Goal: Transaction & Acquisition: Purchase product/service

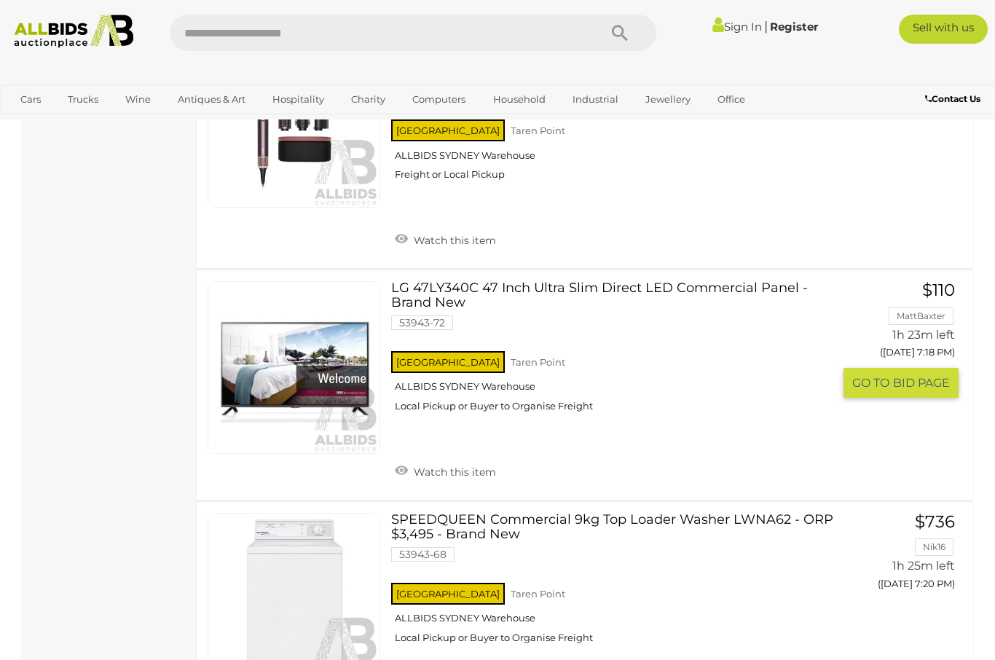
scroll to position [2239, 0]
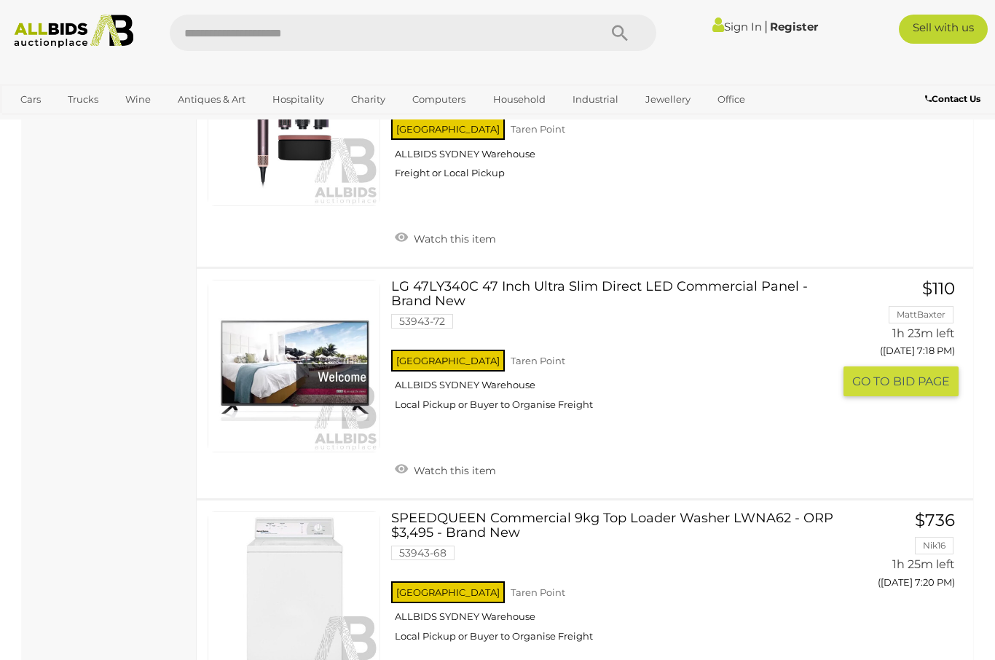
click at [303, 315] on link at bounding box center [294, 366] width 173 height 173
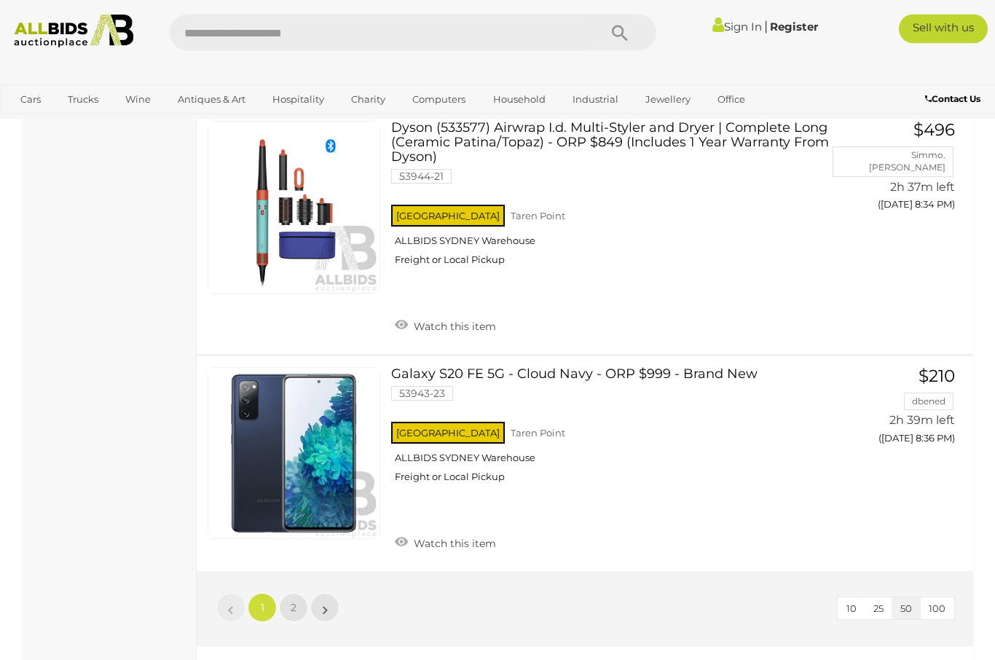
scroll to position [11034, 0]
click at [297, 592] on link "2" at bounding box center [293, 606] width 29 height 29
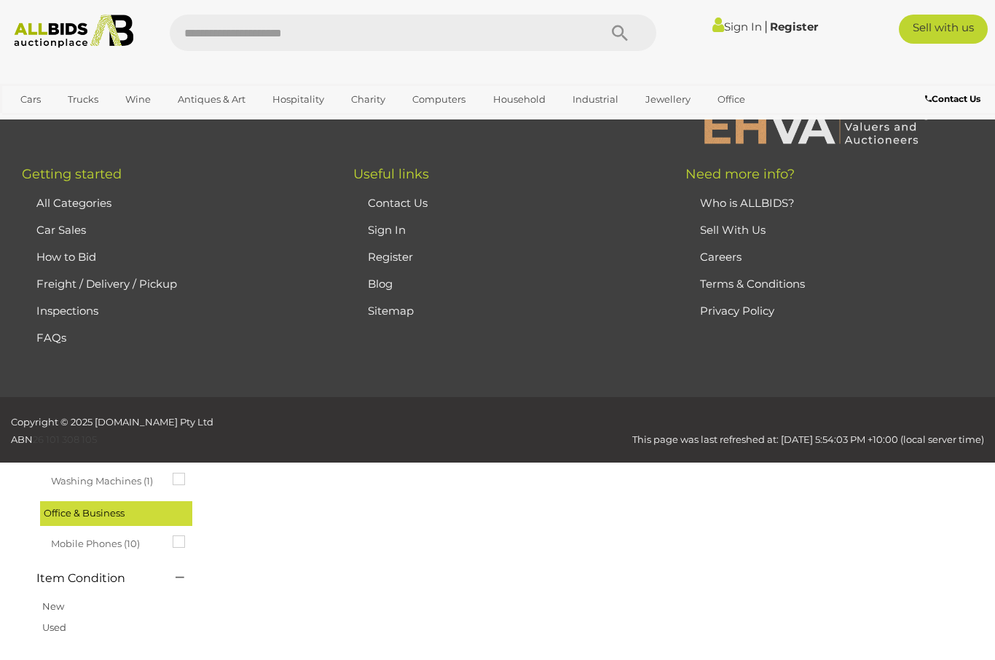
scroll to position [74, 0]
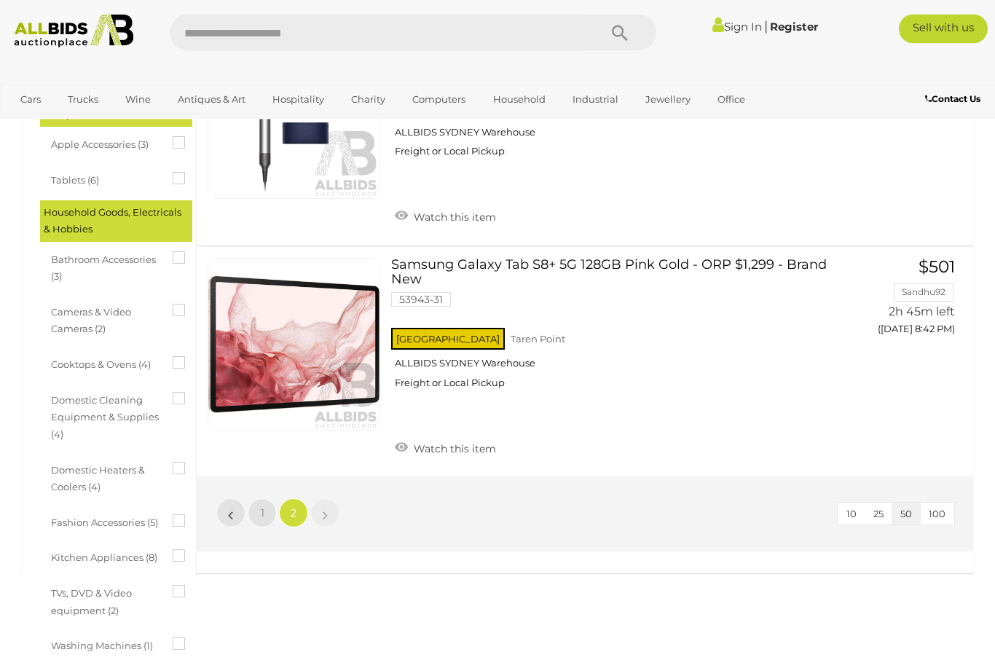
scroll to position [424, 0]
click at [453, 659] on div "Big Brand Sale Alert this sale Location" at bounding box center [497, 262] width 973 height 1091
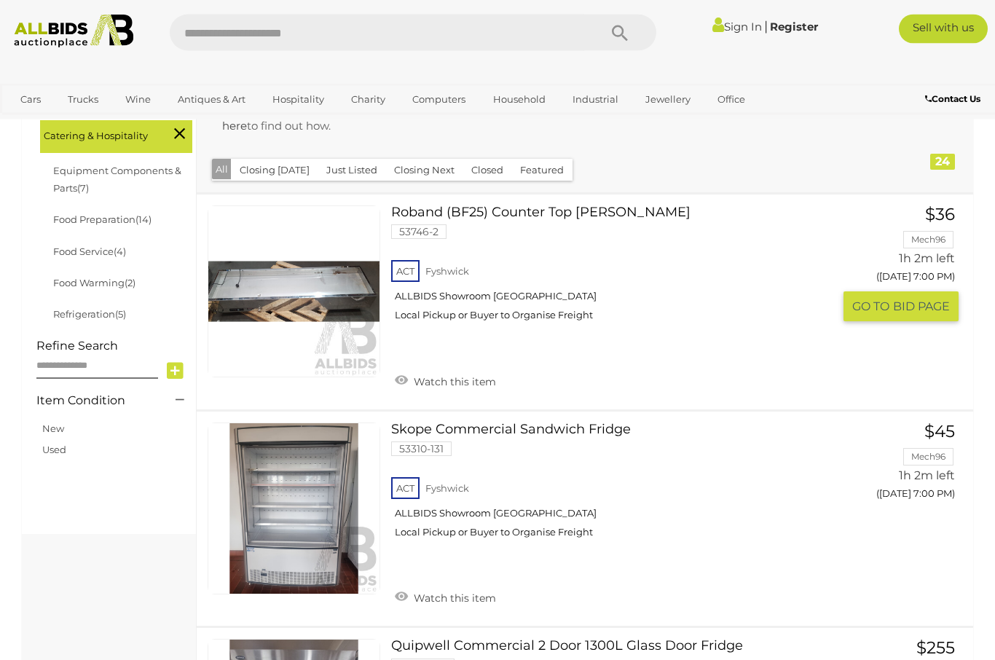
scroll to position [422, 0]
click at [343, 290] on link at bounding box center [294, 291] width 173 height 173
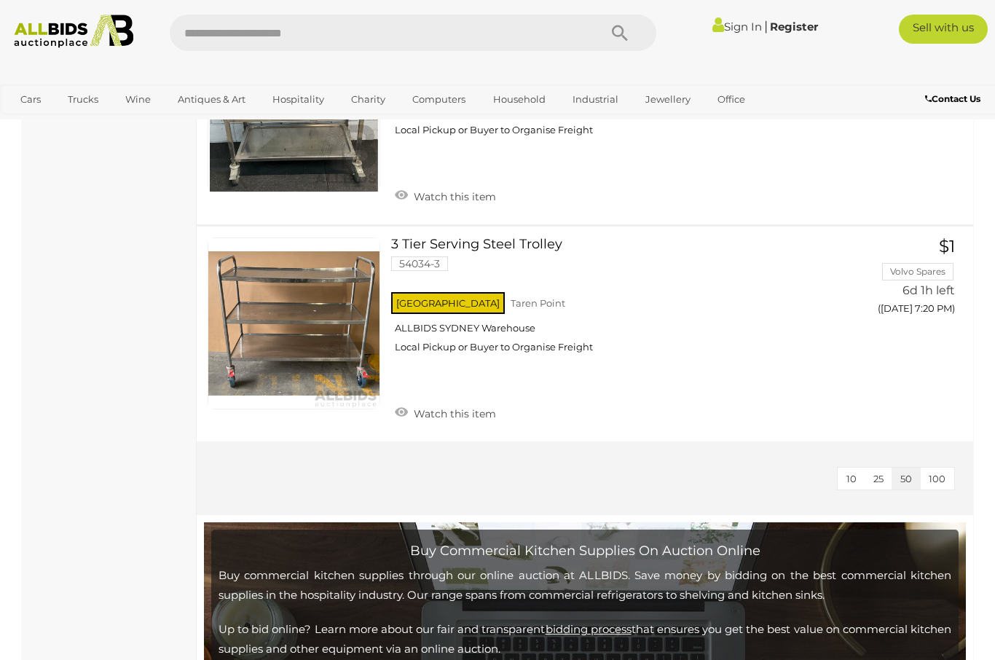
scroll to position [5277, 0]
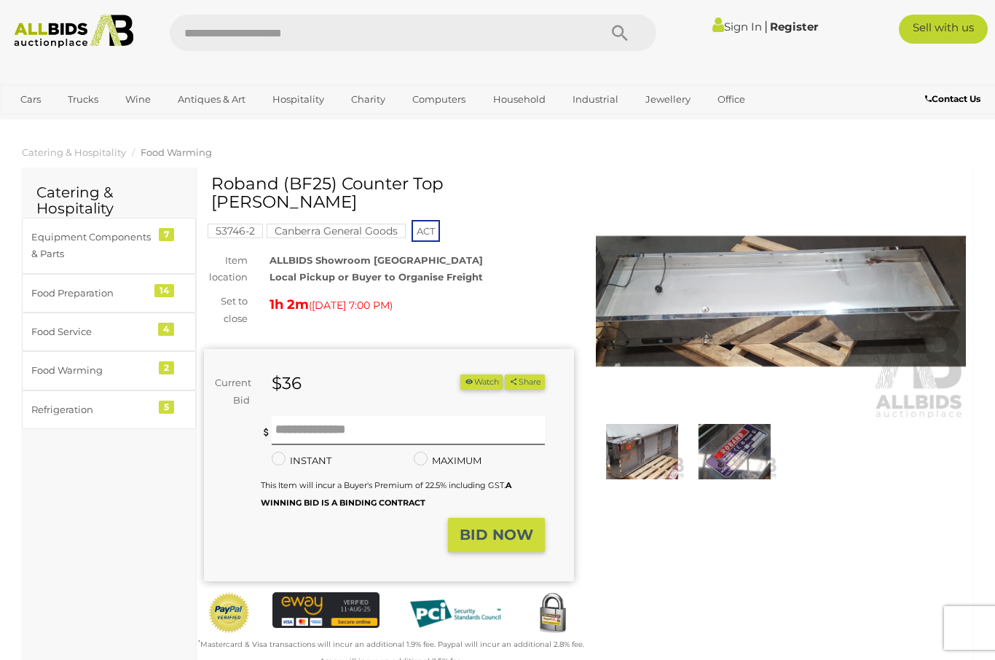
click at [652, 450] on img at bounding box center [641, 451] width 85 height 55
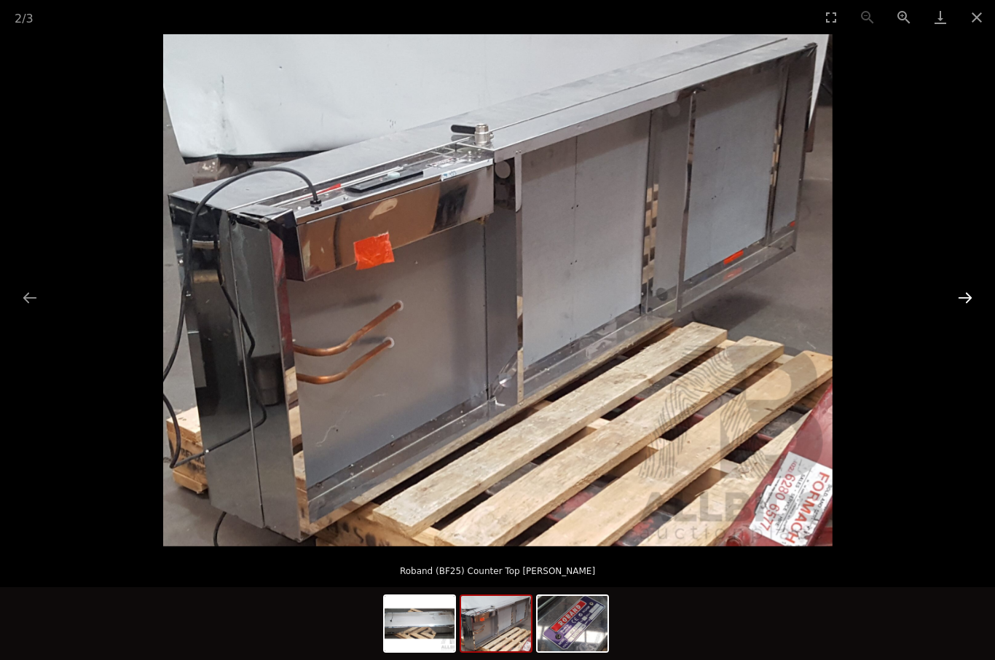
click at [964, 297] on button "Next slide" at bounding box center [965, 297] width 31 height 28
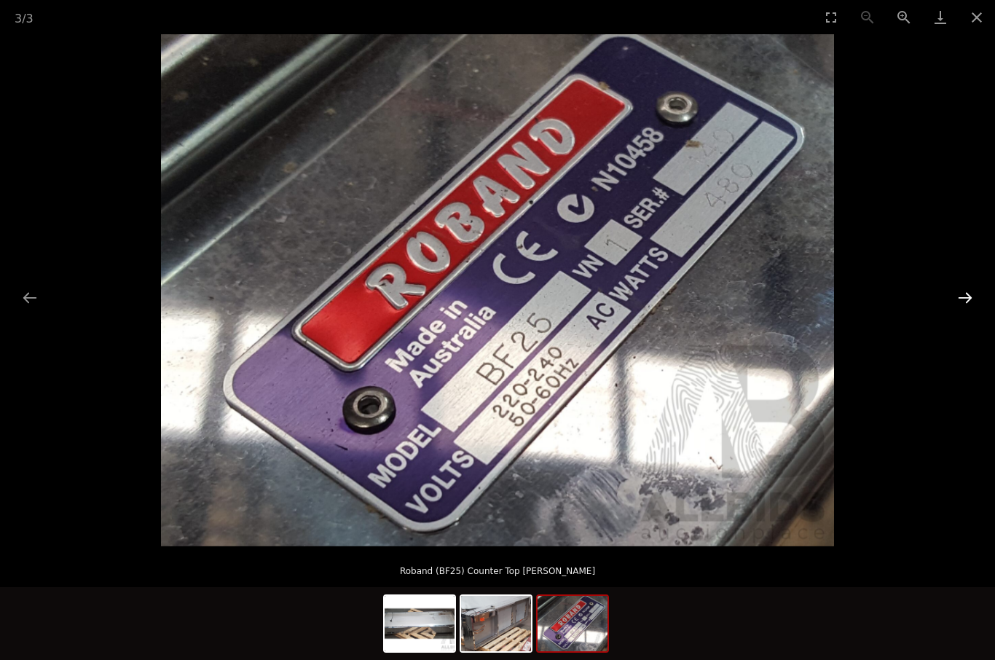
click at [964, 297] on button "Next slide" at bounding box center [965, 297] width 31 height 28
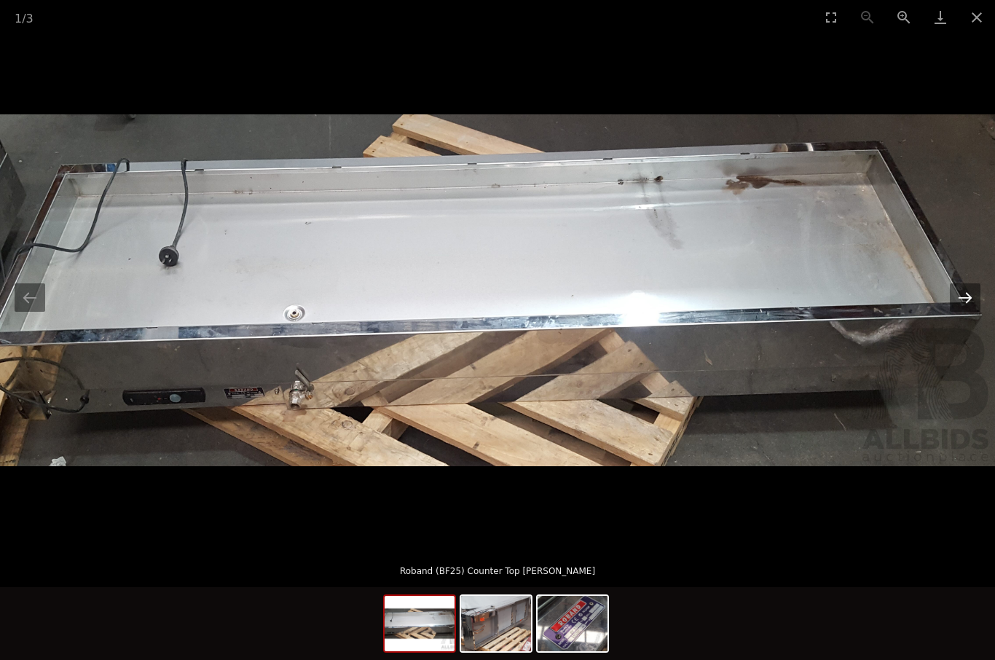
click at [964, 297] on button "Next slide" at bounding box center [965, 297] width 31 height 28
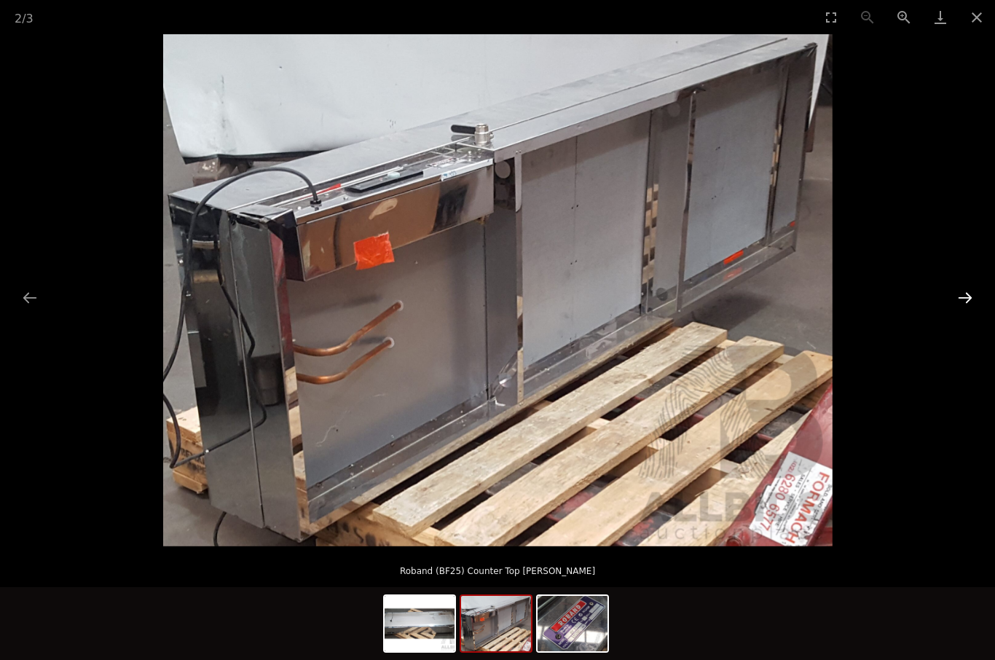
click at [964, 297] on button "Next slide" at bounding box center [965, 297] width 31 height 28
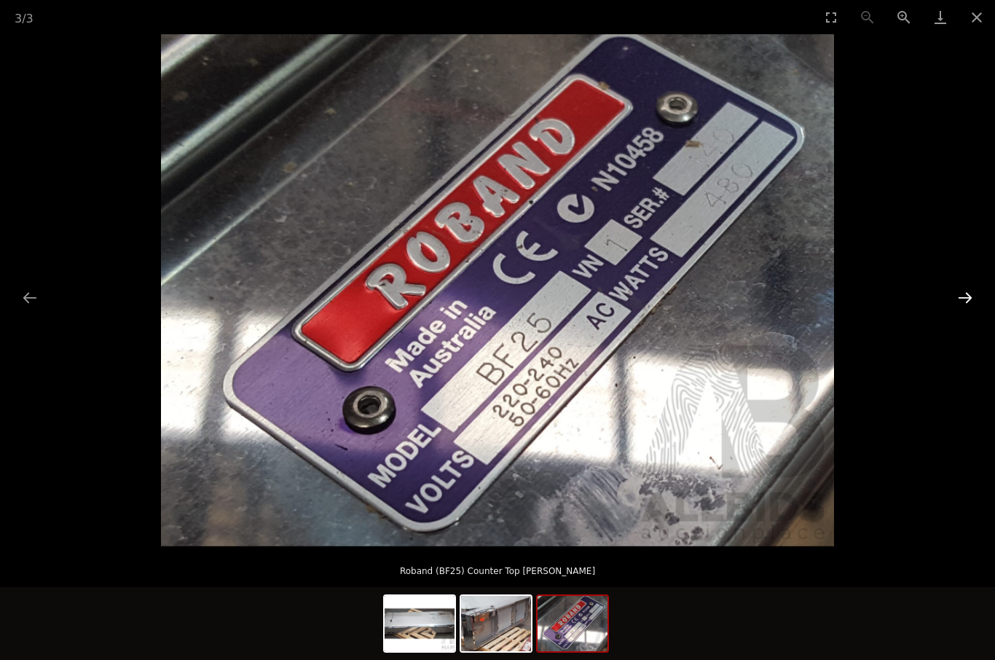
click at [964, 297] on button "Next slide" at bounding box center [965, 297] width 31 height 28
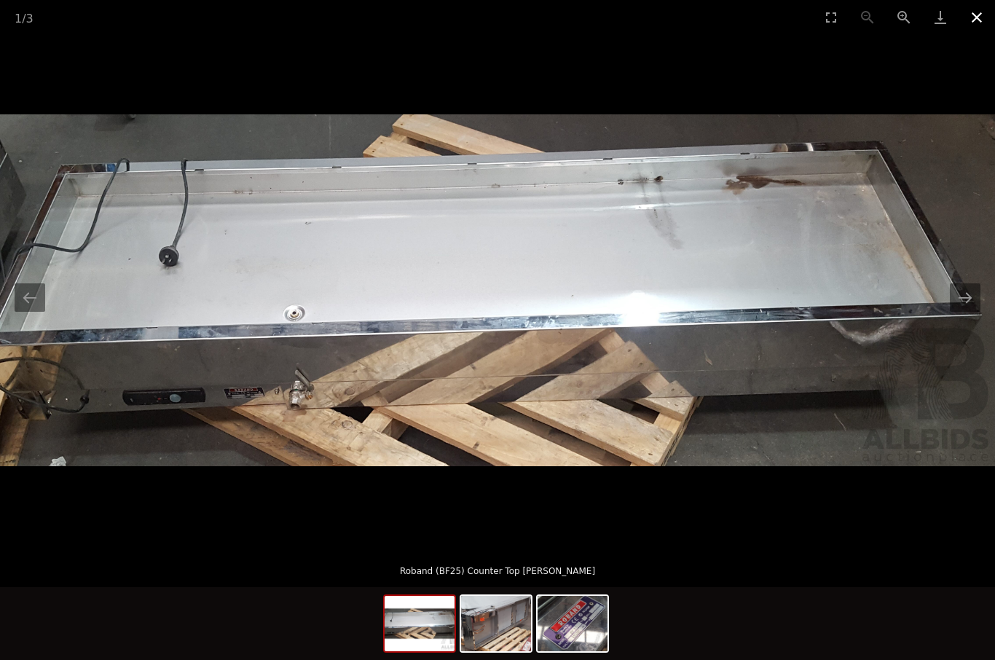
click at [976, 17] on button "Close gallery" at bounding box center [976, 17] width 36 height 34
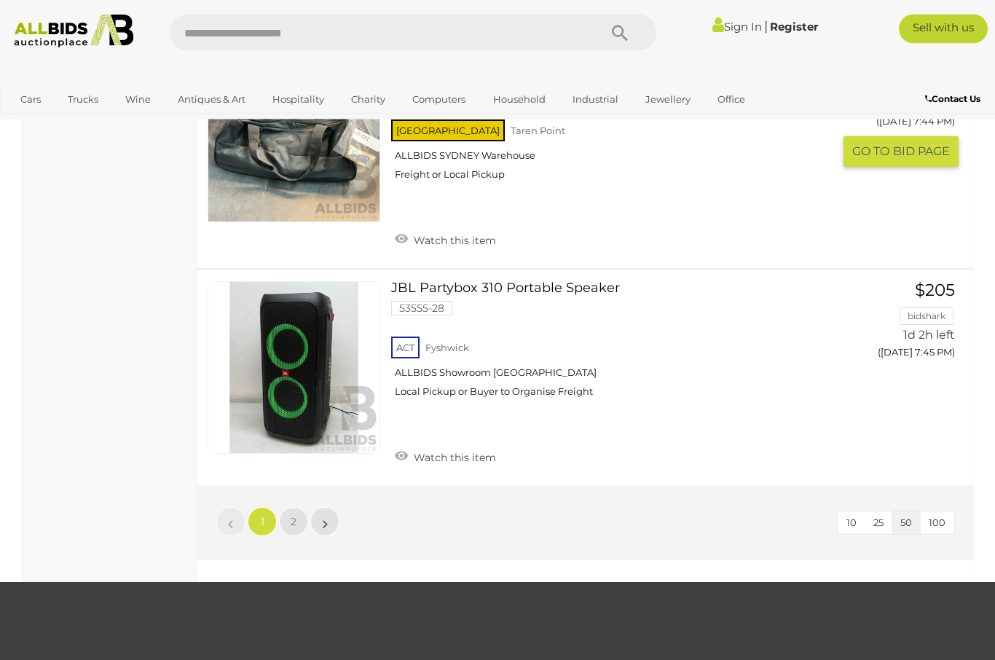
scroll to position [10909, 0]
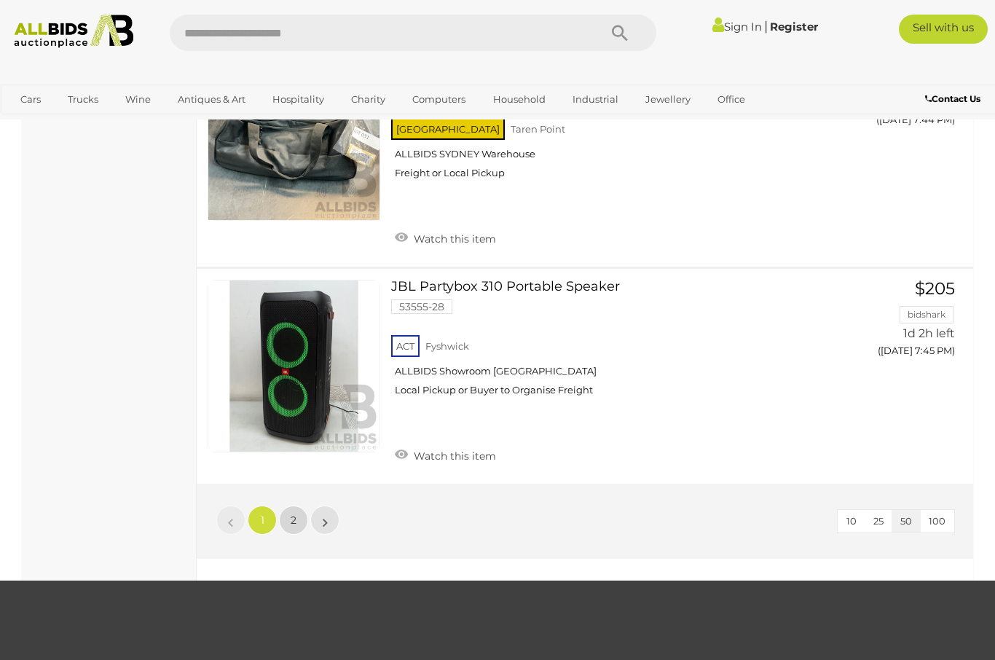
click at [300, 505] on link "2" at bounding box center [293, 519] width 29 height 29
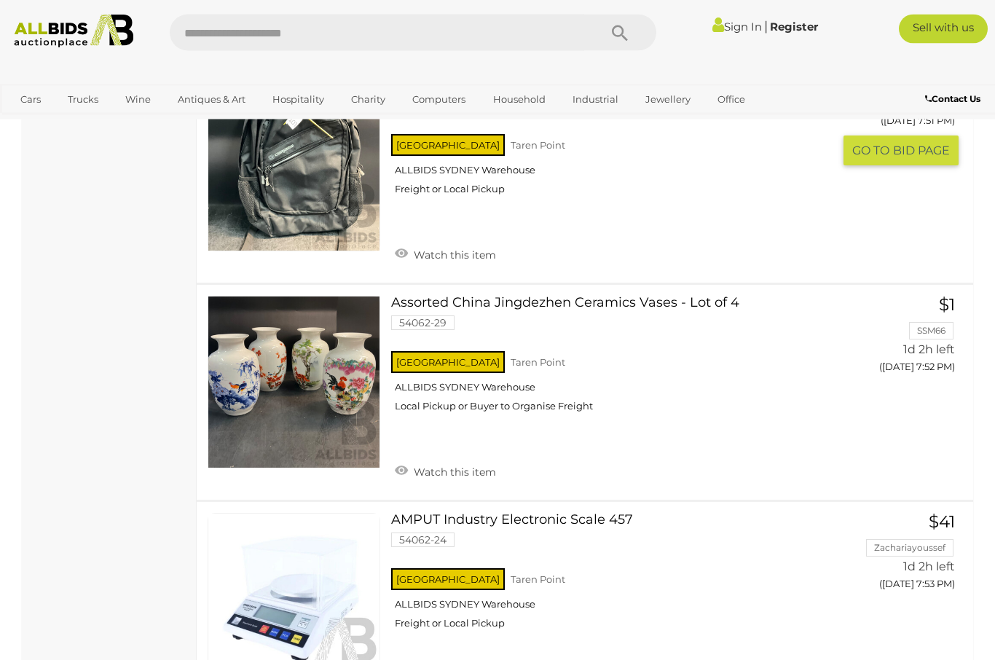
scroll to position [1853, 0]
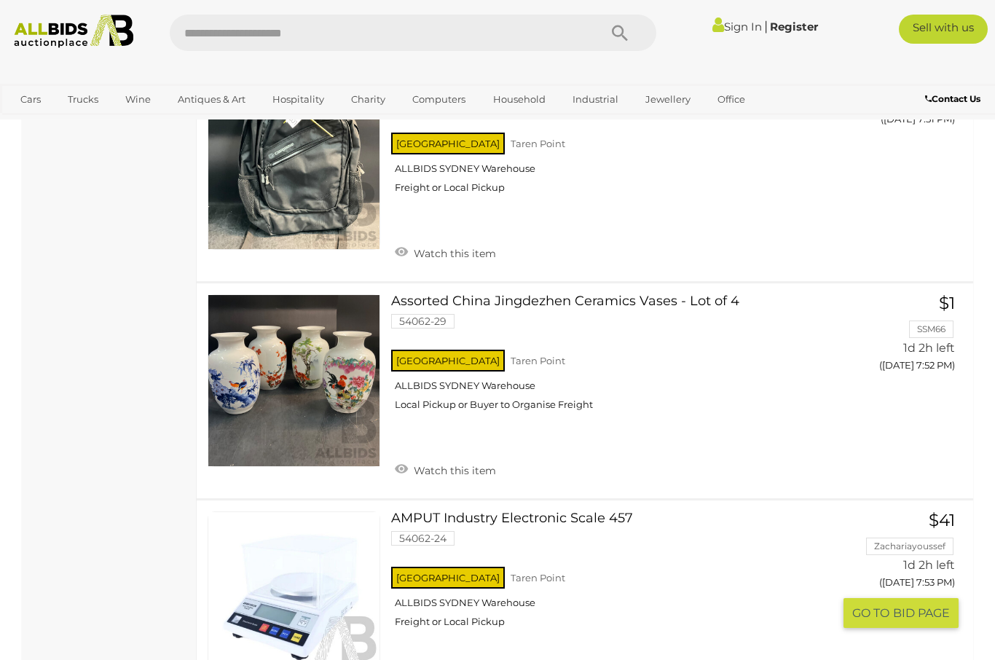
click at [497, 659] on div "AMPUT Industry Electronic Scale 457 54062-24 NSW Taren Point ALLBIDS SYDNEY War…" at bounding box center [585, 607] width 798 height 215
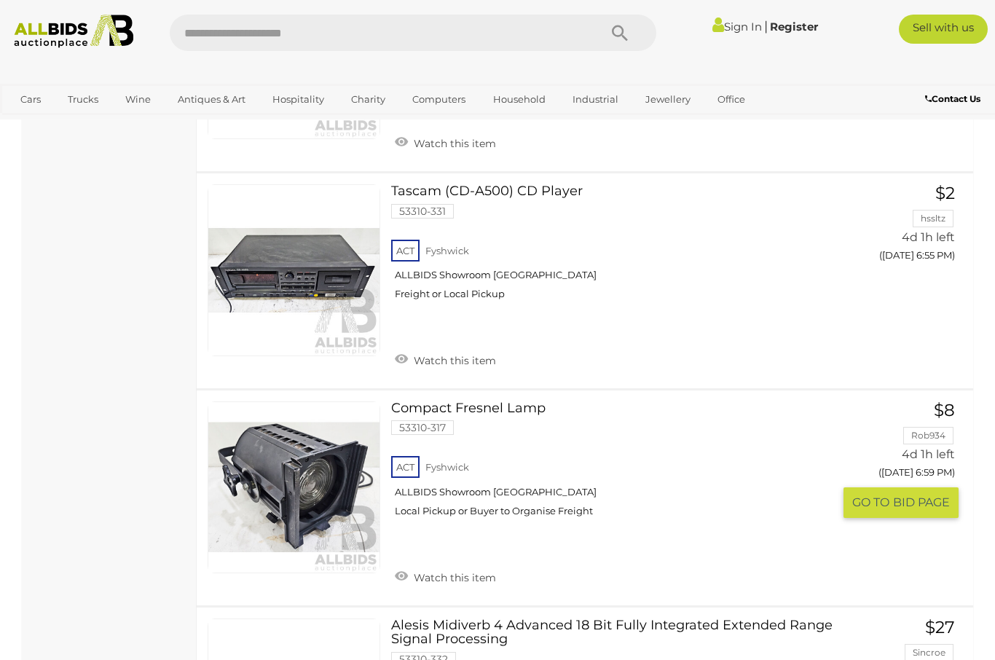
scroll to position [3087, 0]
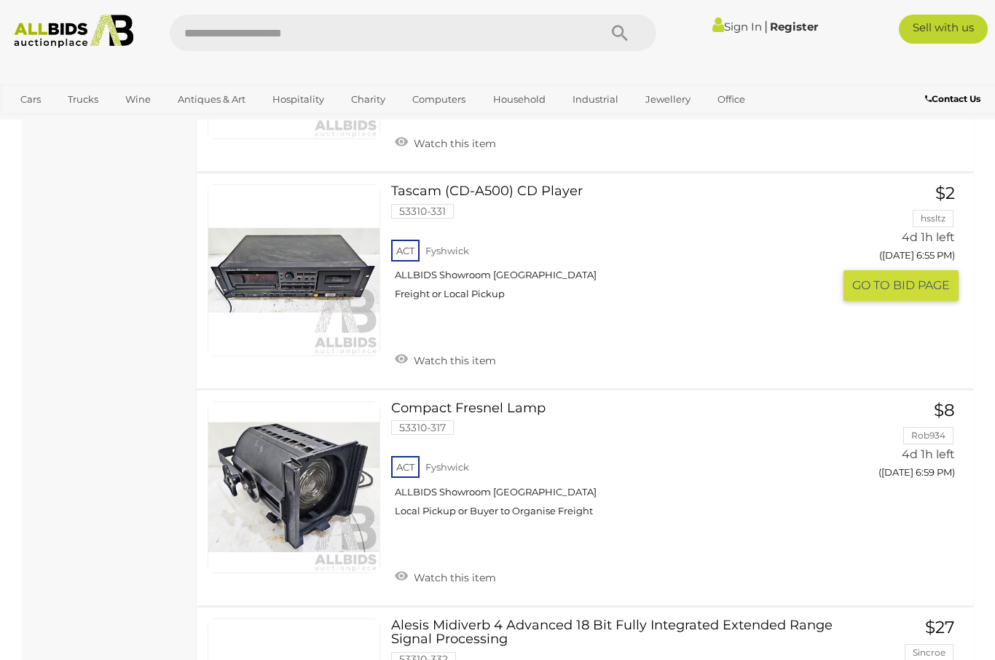
click at [310, 250] on link at bounding box center [294, 270] width 173 height 173
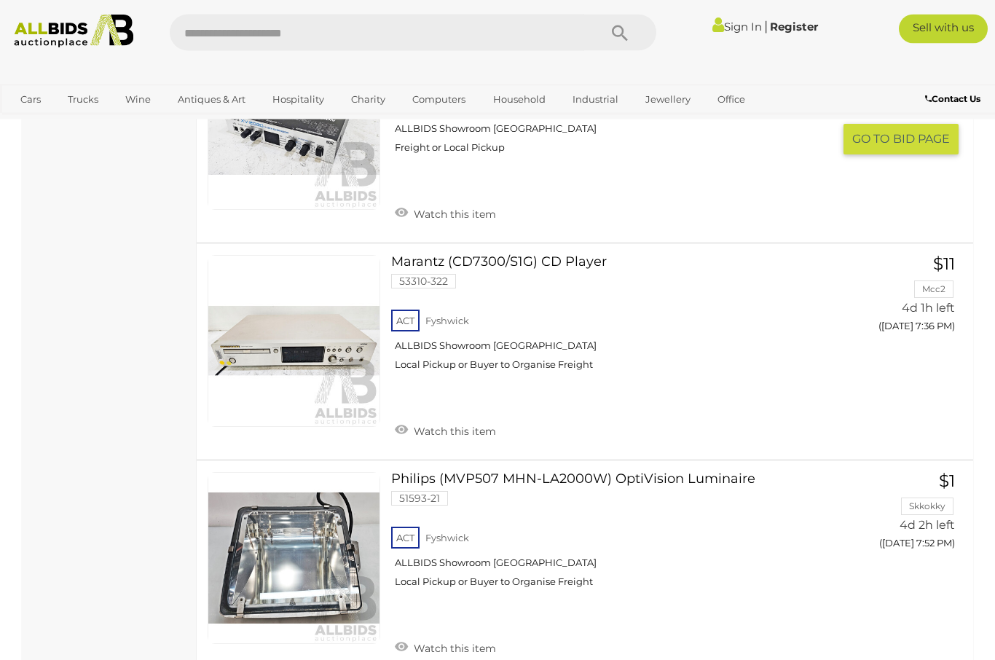
scroll to position [10021, 0]
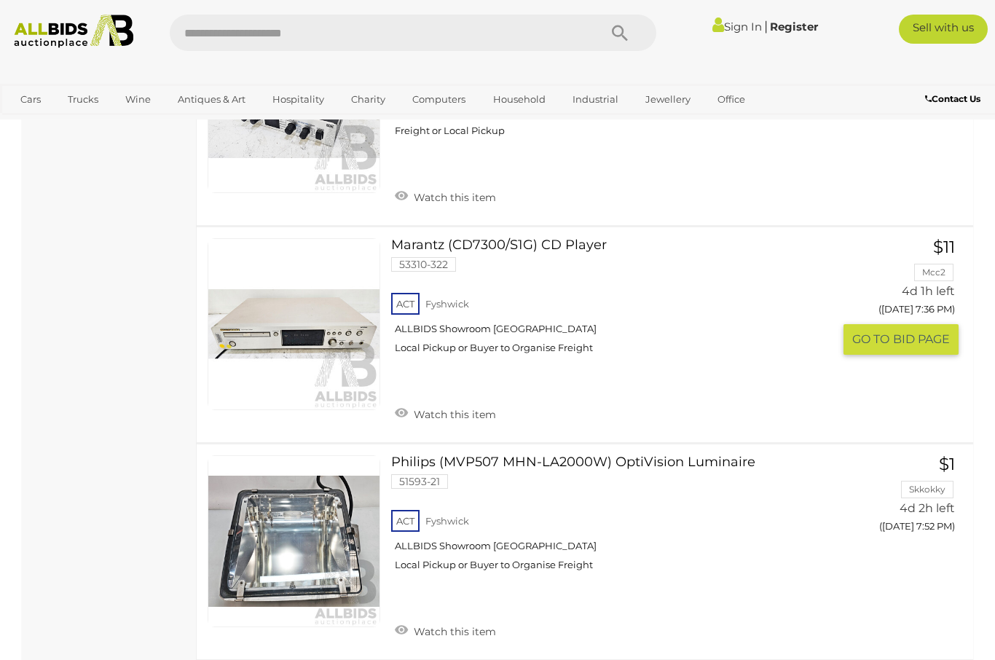
click at [311, 260] on link at bounding box center [294, 324] width 173 height 173
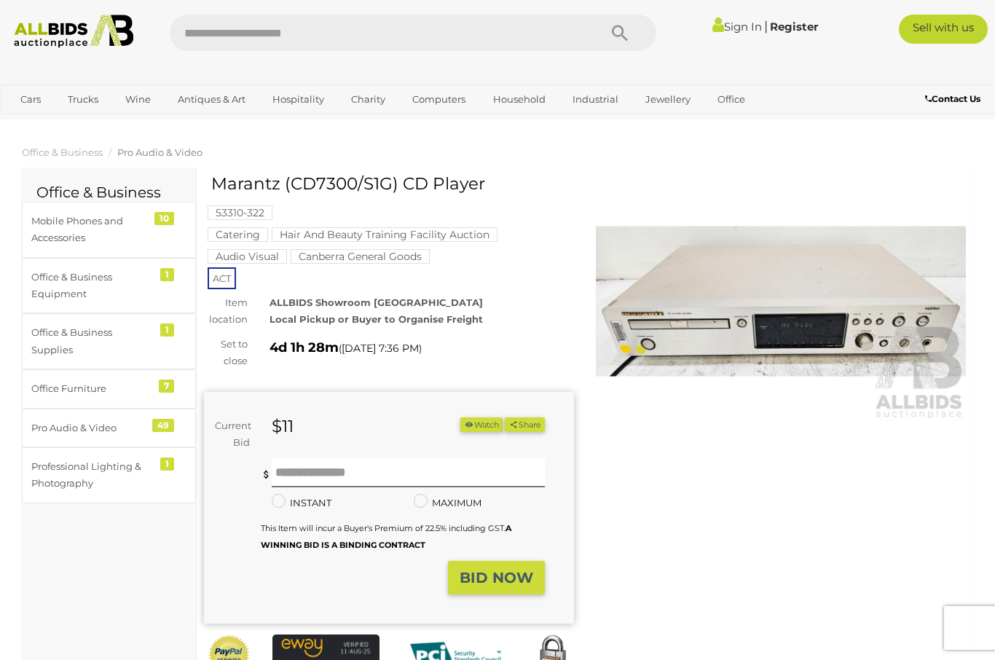
click at [736, 302] on img at bounding box center [781, 301] width 370 height 238
